Goal: Task Accomplishment & Management: Use online tool/utility

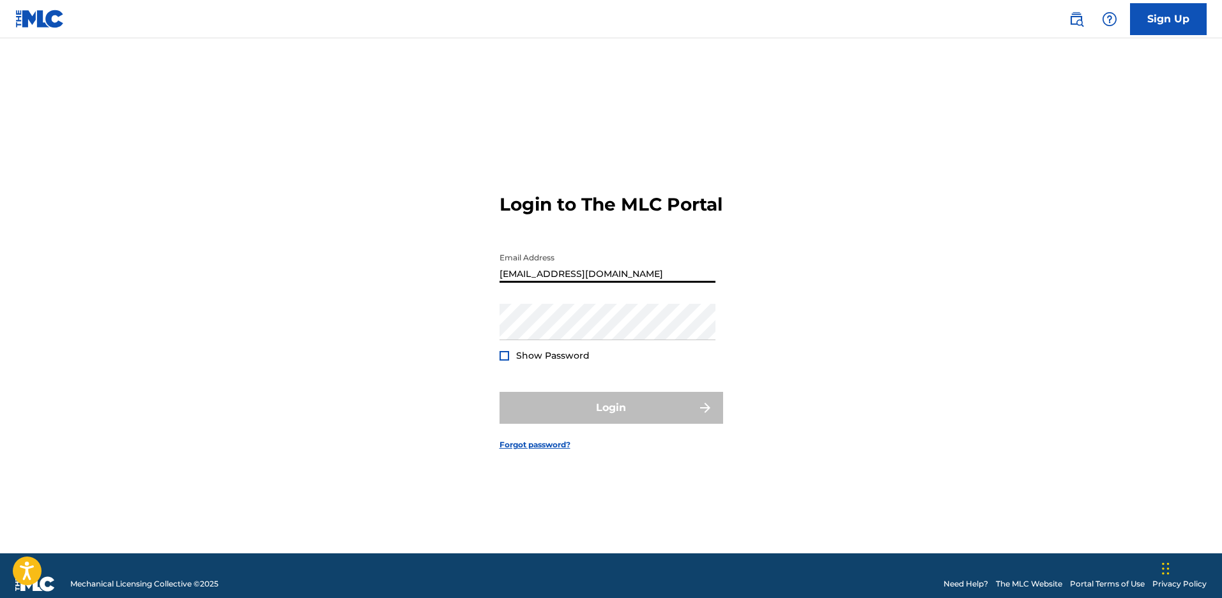
type input "[EMAIL_ADDRESS][DOMAIN_NAME]"
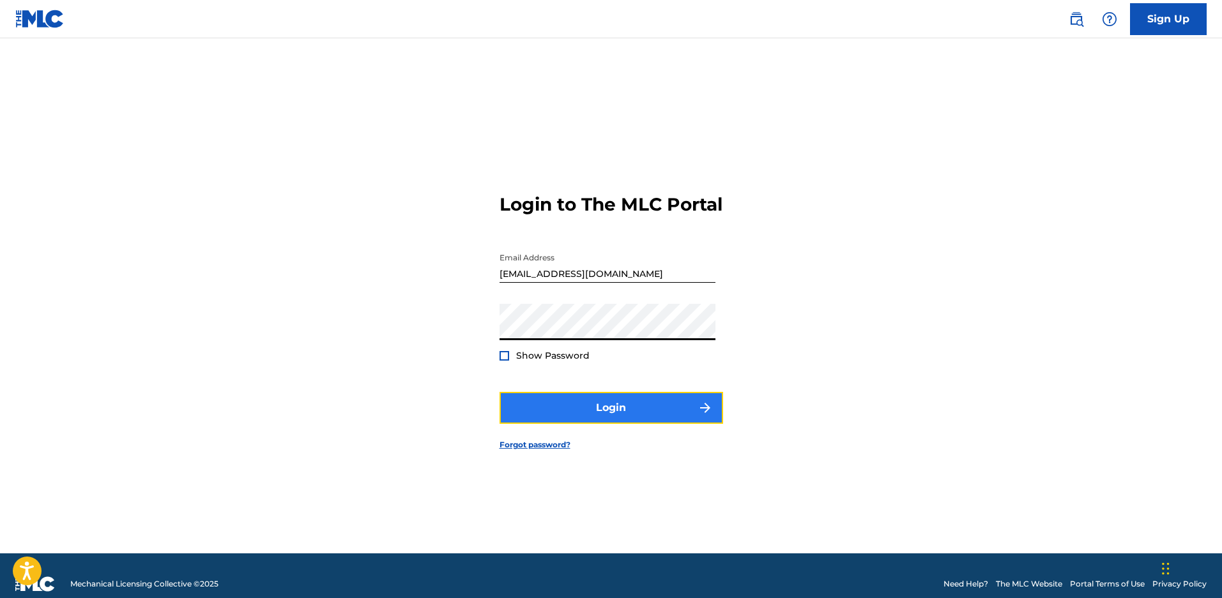
click at [581, 401] on button "Login" at bounding box center [611, 408] width 224 height 32
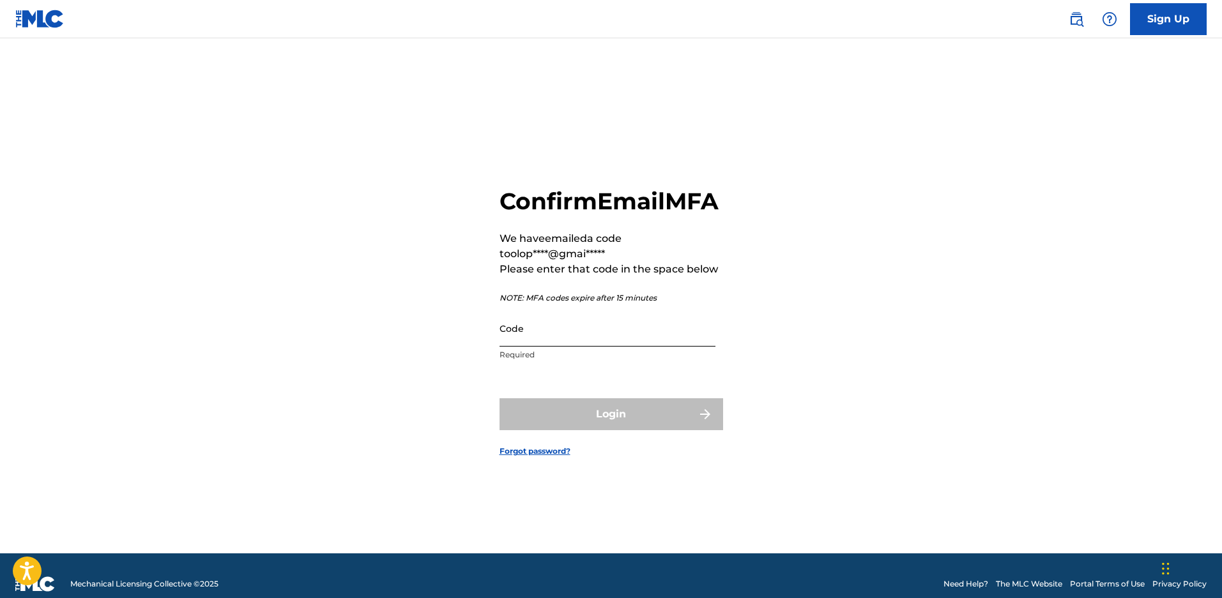
click at [570, 347] on input "Code" at bounding box center [607, 328] width 216 height 36
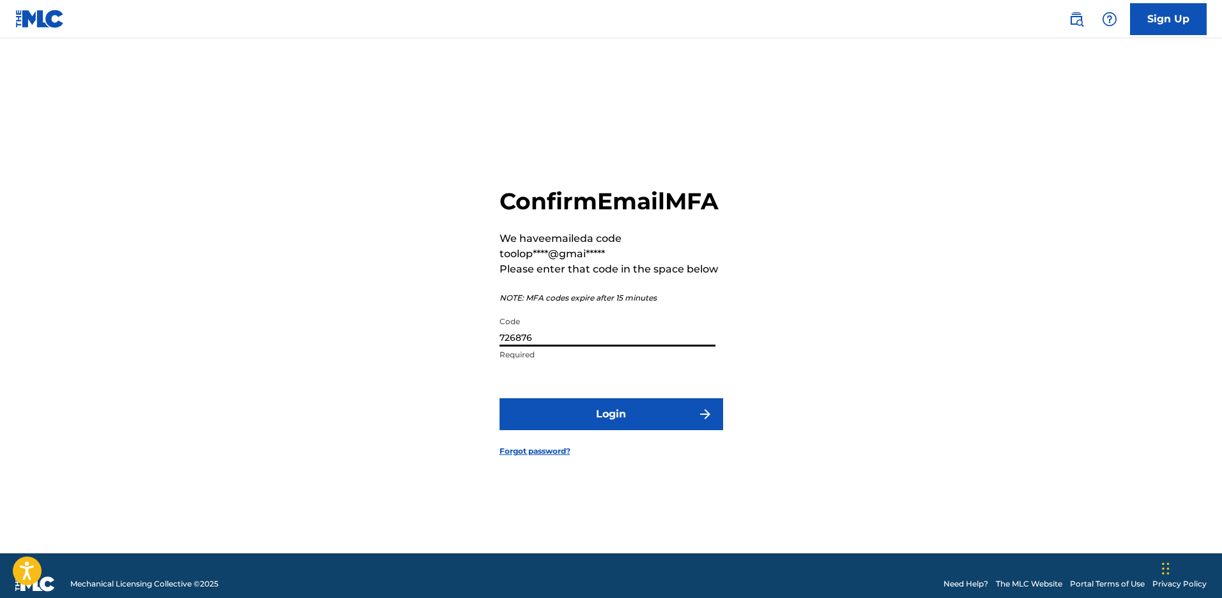
type input "726876"
click at [499, 399] on button "Login" at bounding box center [611, 415] width 224 height 32
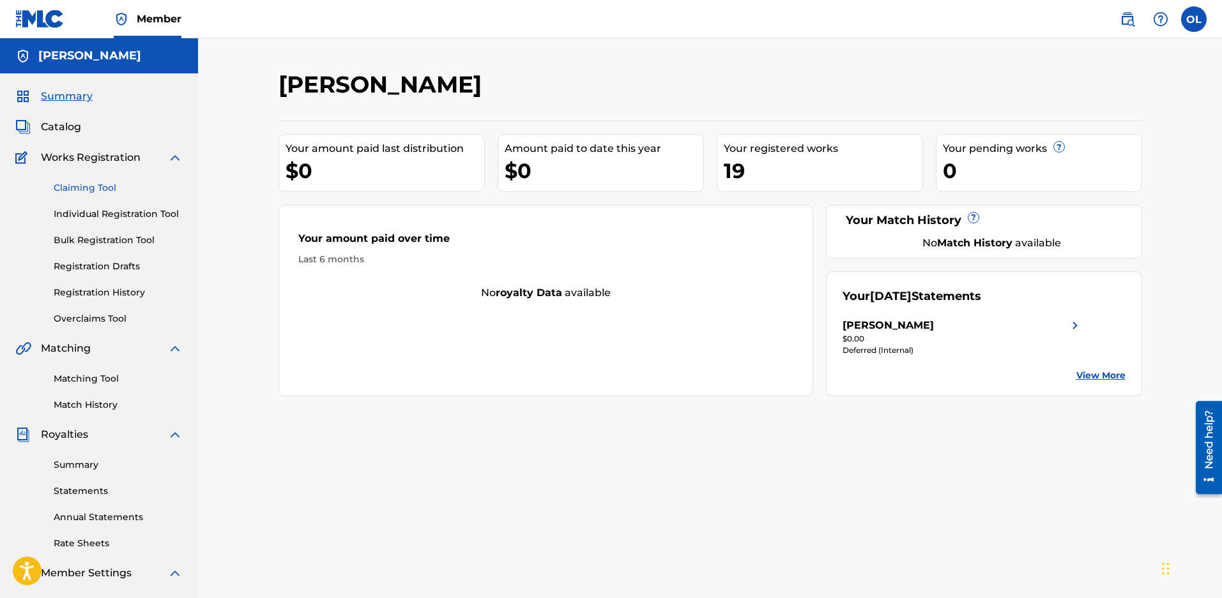
click at [103, 185] on link "Claiming Tool" at bounding box center [118, 187] width 129 height 13
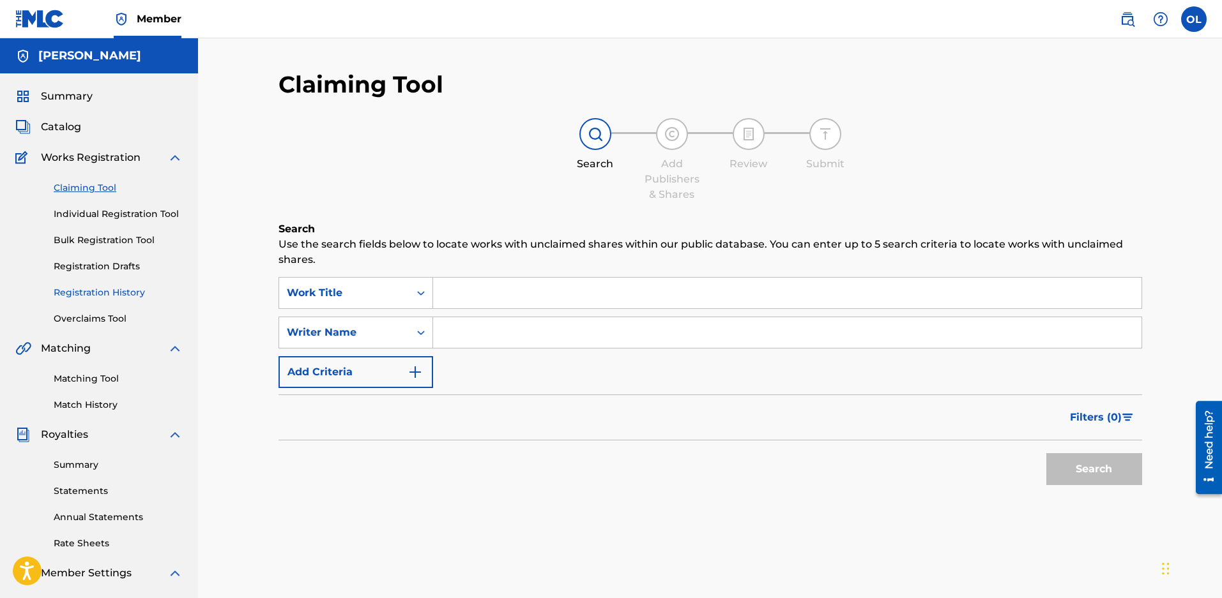
click at [110, 292] on link "Registration History" at bounding box center [118, 292] width 129 height 13
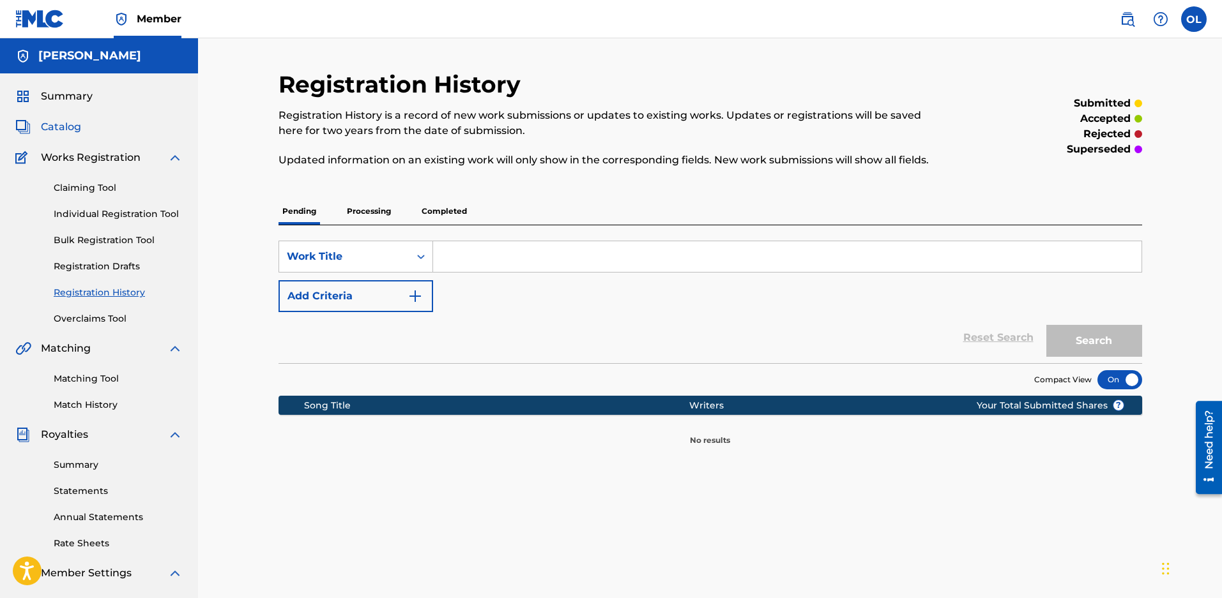
click at [72, 122] on span "Catalog" at bounding box center [61, 126] width 40 height 15
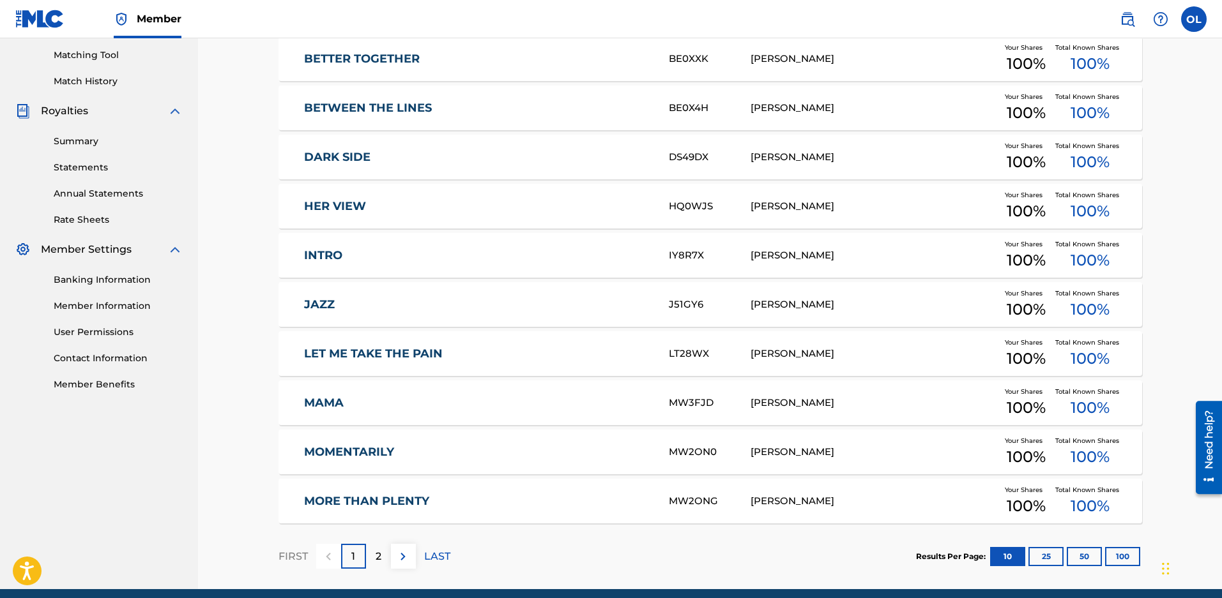
scroll to position [376, 0]
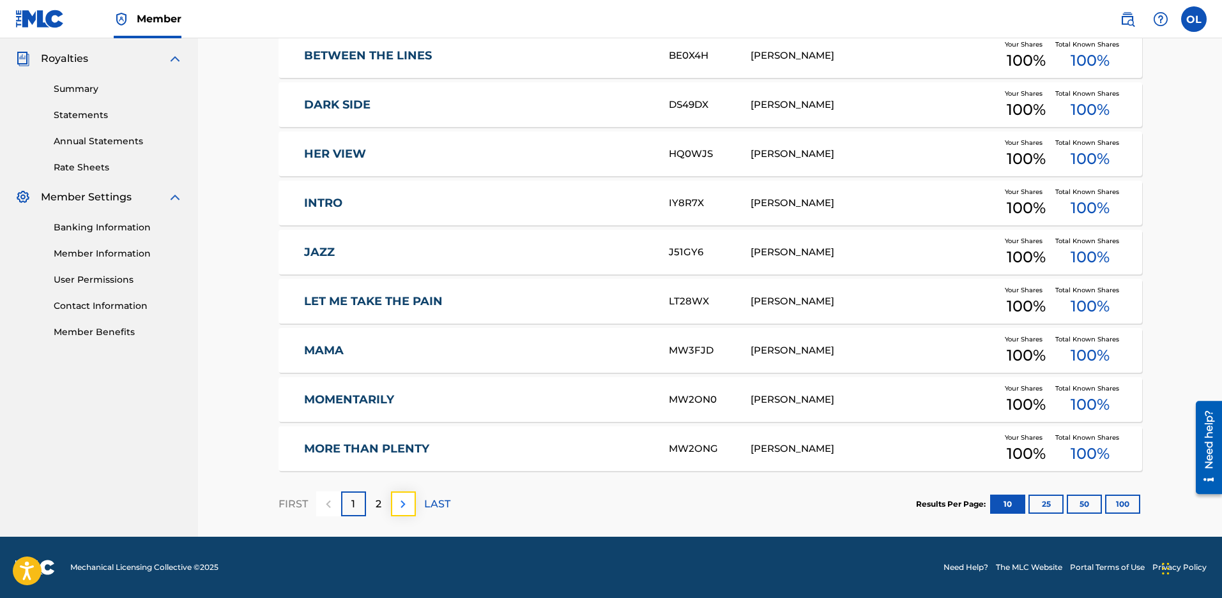
click at [411, 504] on button at bounding box center [403, 504] width 25 height 25
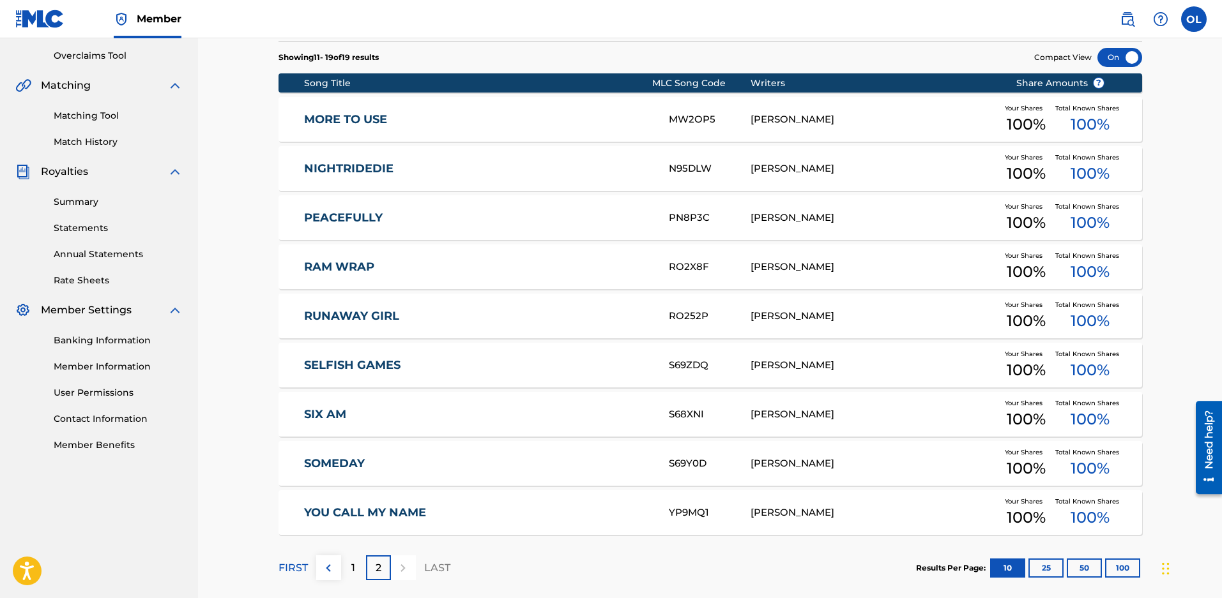
scroll to position [327, 0]
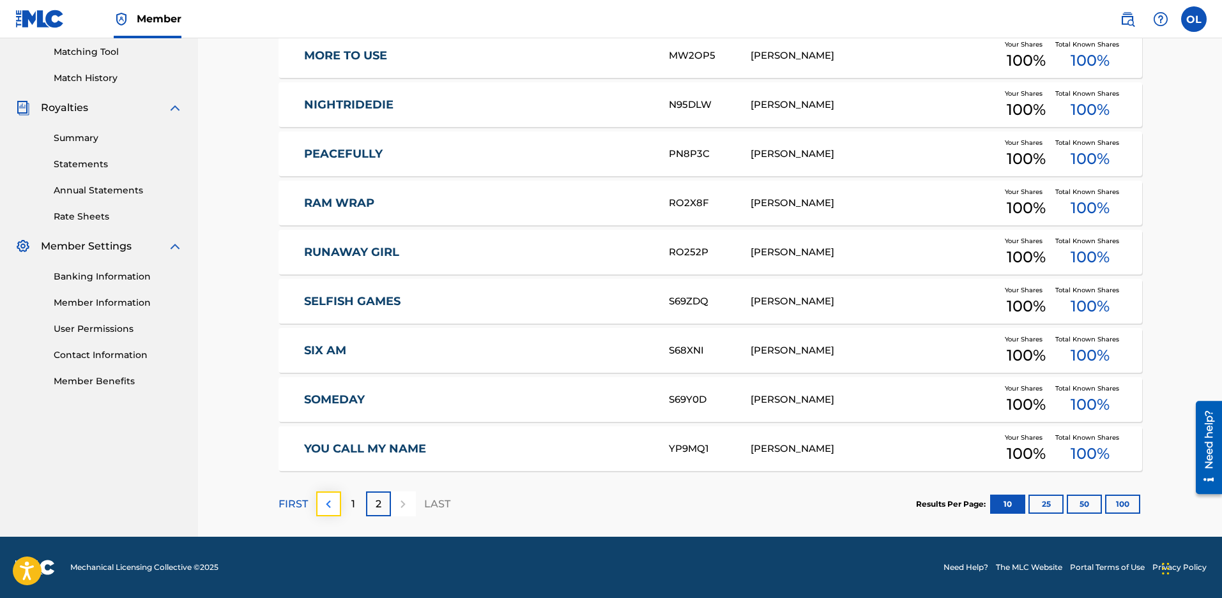
click at [323, 500] on img at bounding box center [328, 504] width 15 height 15
